Goal: Information Seeking & Learning: Check status

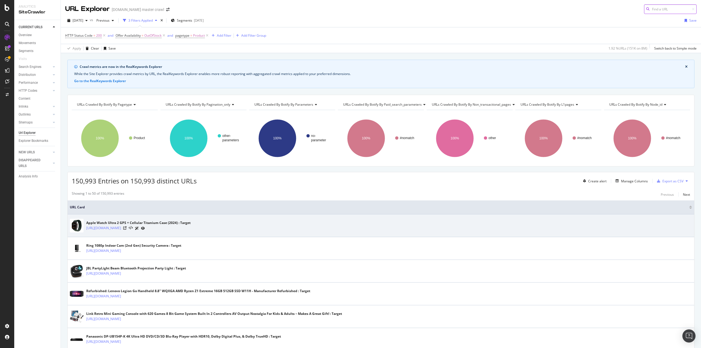
scroll to position [27, 0]
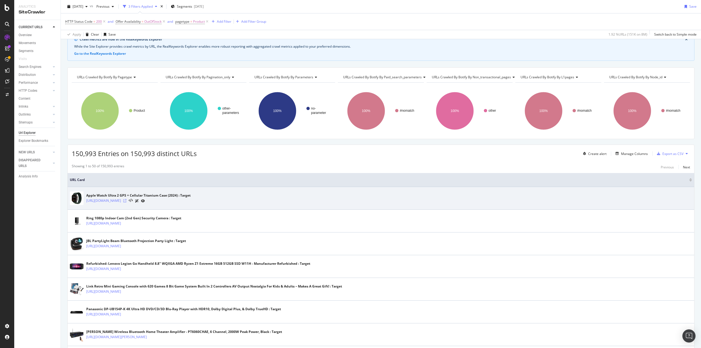
click at [126, 199] on icon at bounding box center [124, 200] width 3 height 3
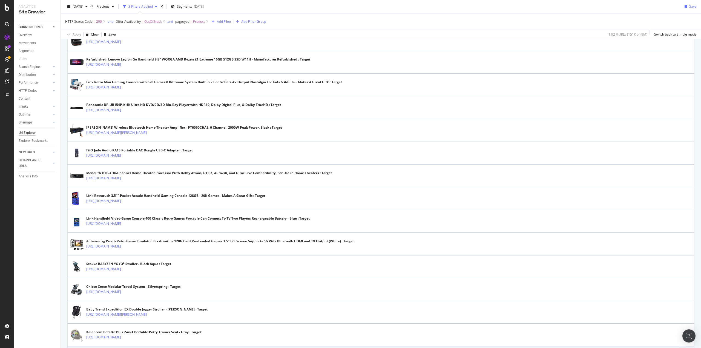
scroll to position [301, 0]
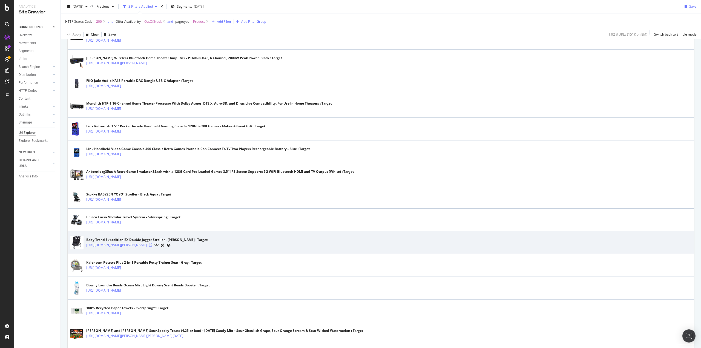
click at [152, 243] on icon at bounding box center [150, 244] width 3 height 3
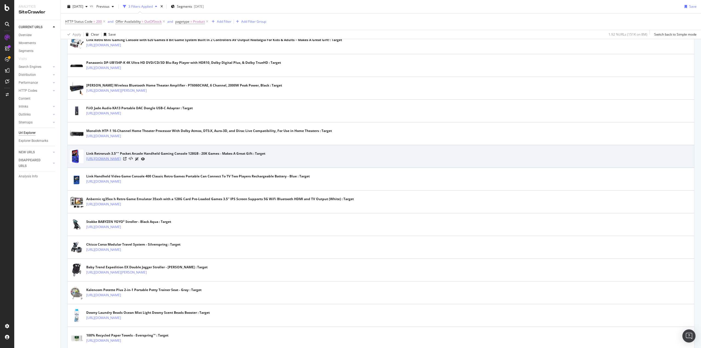
scroll to position [109, 0]
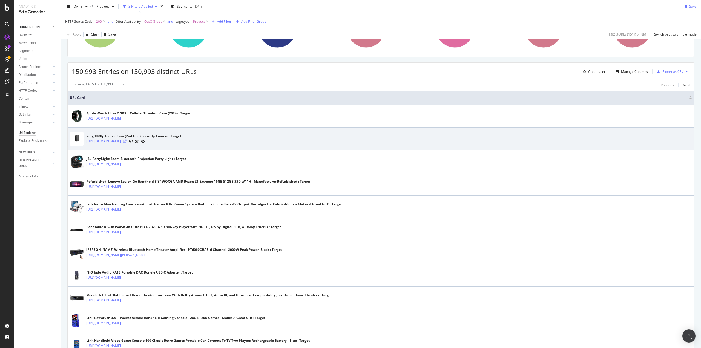
click at [126, 141] on icon at bounding box center [124, 141] width 3 height 3
